Goal: Information Seeking & Learning: Learn about a topic

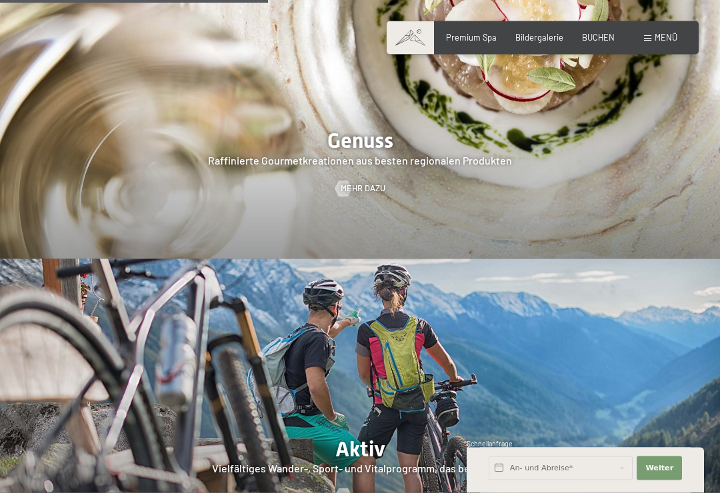
scroll to position [1851, 0]
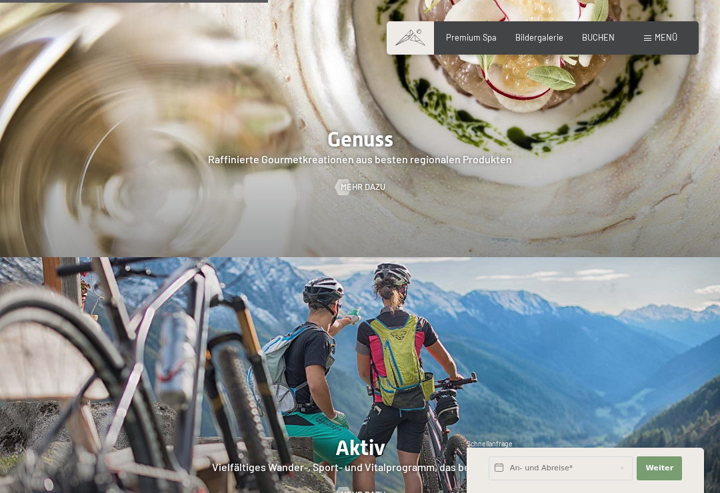
click at [657, 35] on span "Menü" at bounding box center [665, 37] width 23 height 11
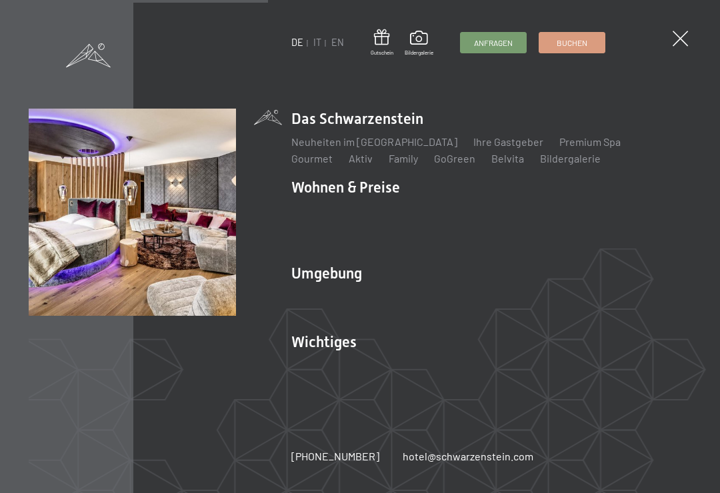
click at [423, 217] on link "Zimmer & Preise" at bounding box center [432, 210] width 77 height 13
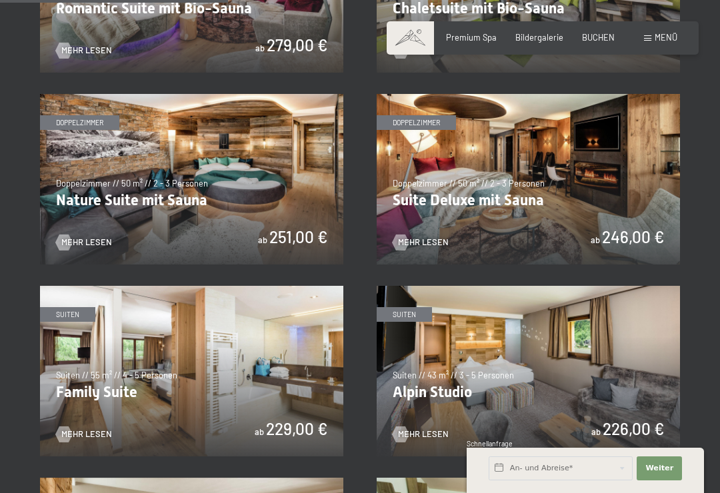
scroll to position [981, 0]
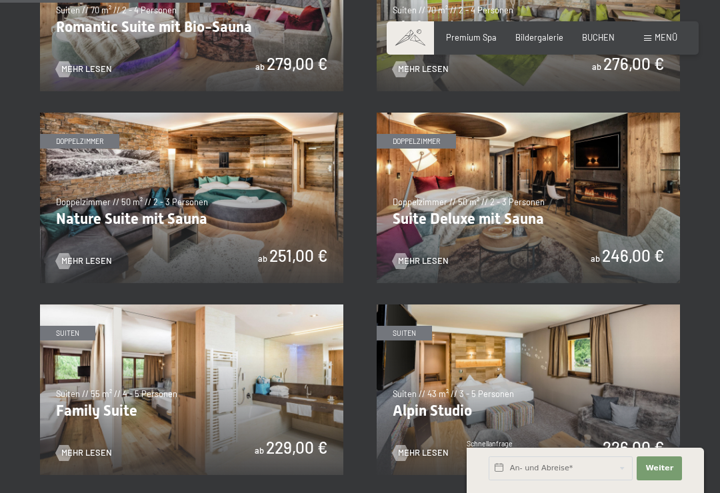
click at [536, 200] on img at bounding box center [528, 198] width 303 height 171
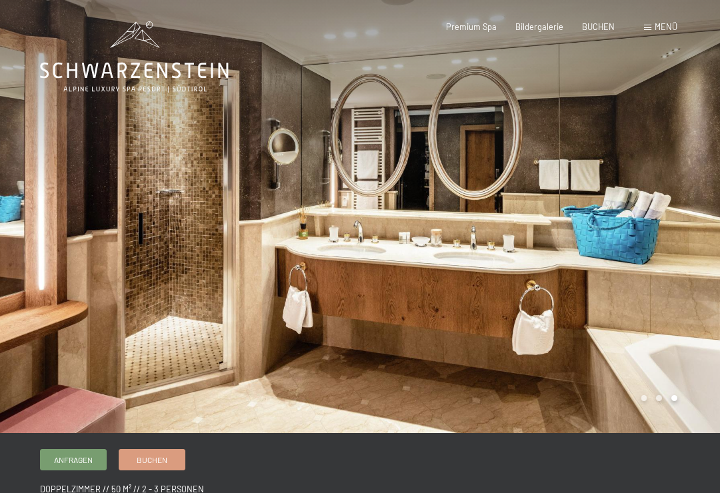
click at [535, 27] on span "Bildergalerie" at bounding box center [539, 26] width 48 height 11
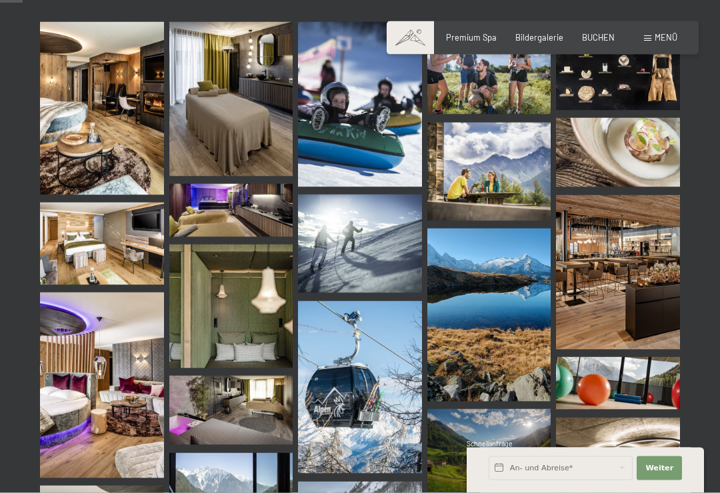
scroll to position [426, 0]
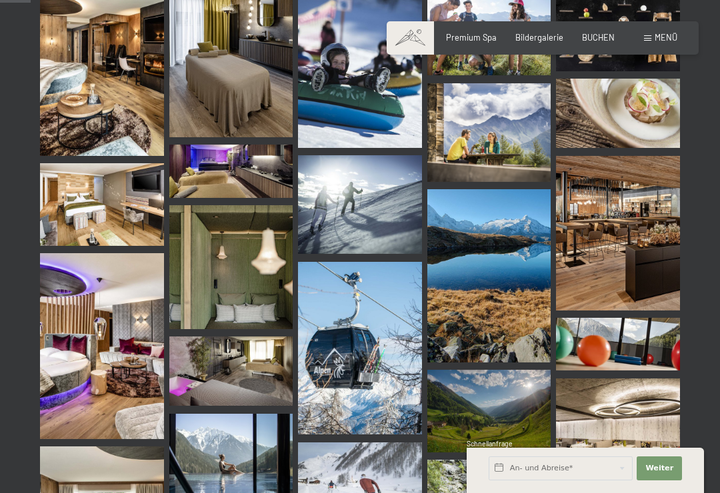
click at [626, 234] on img at bounding box center [618, 233] width 124 height 155
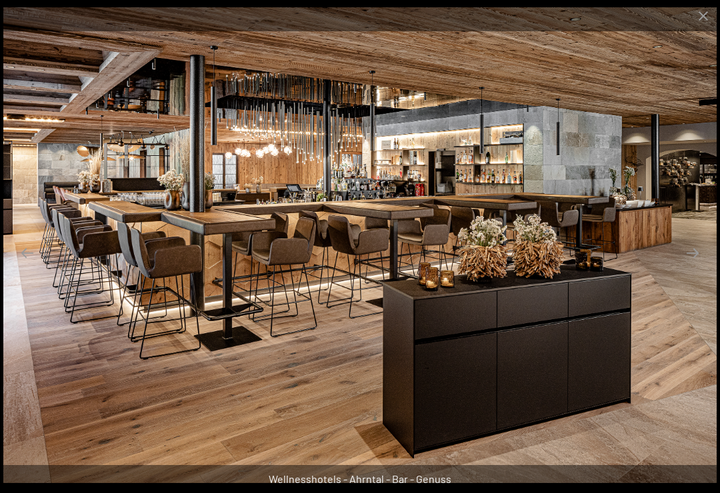
click at [700, 23] on button "Close gallery" at bounding box center [702, 15] width 33 height 31
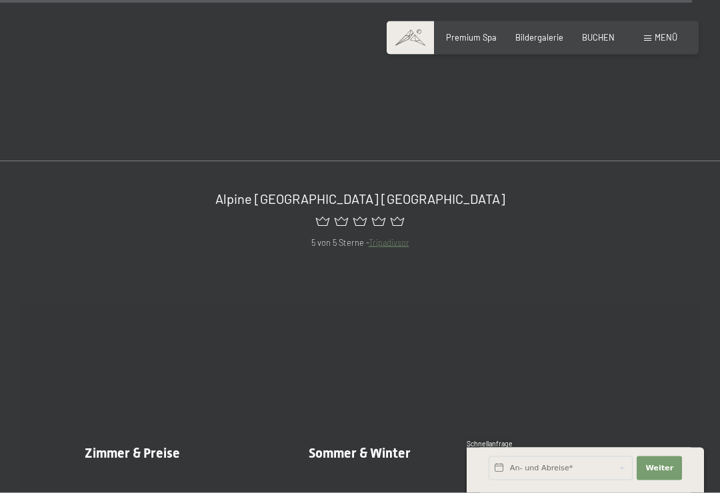
scroll to position [9780, 0]
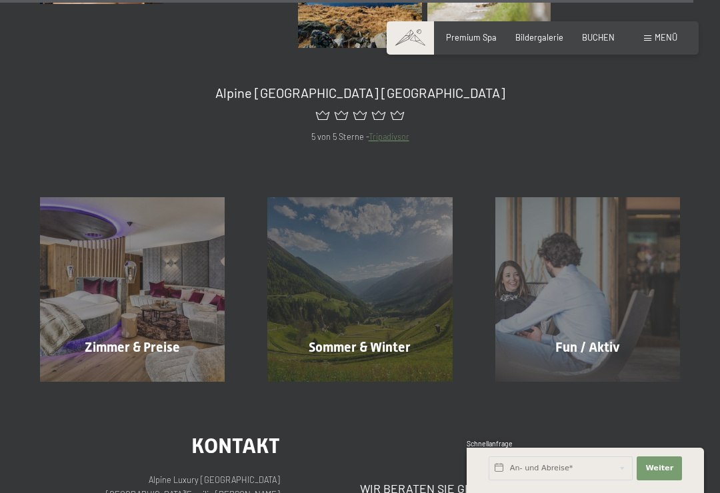
click at [147, 339] on span "Zimmer & Preise" at bounding box center [132, 347] width 95 height 16
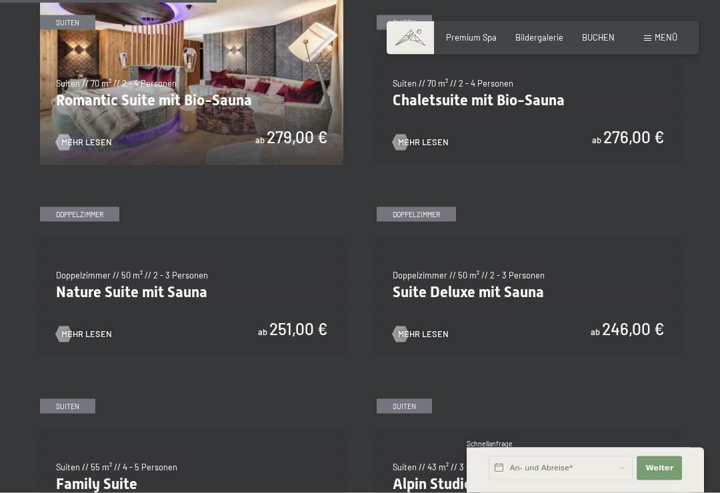
scroll to position [908, 0]
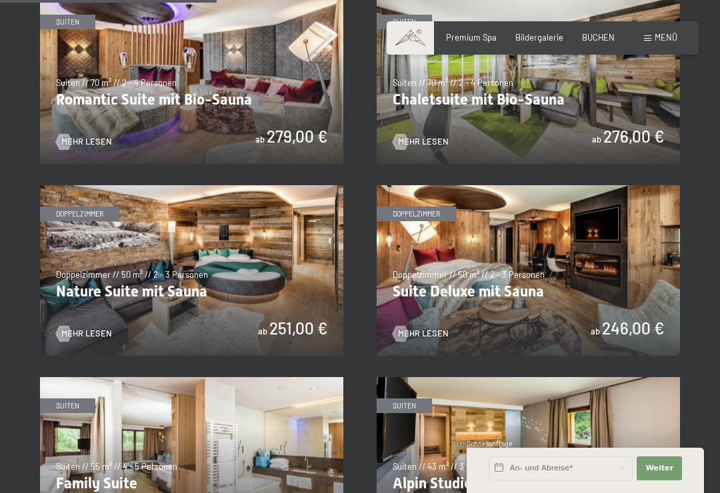
click at [404, 326] on div at bounding box center [400, 334] width 9 height 16
